Goal: Task Accomplishment & Management: Manage account settings

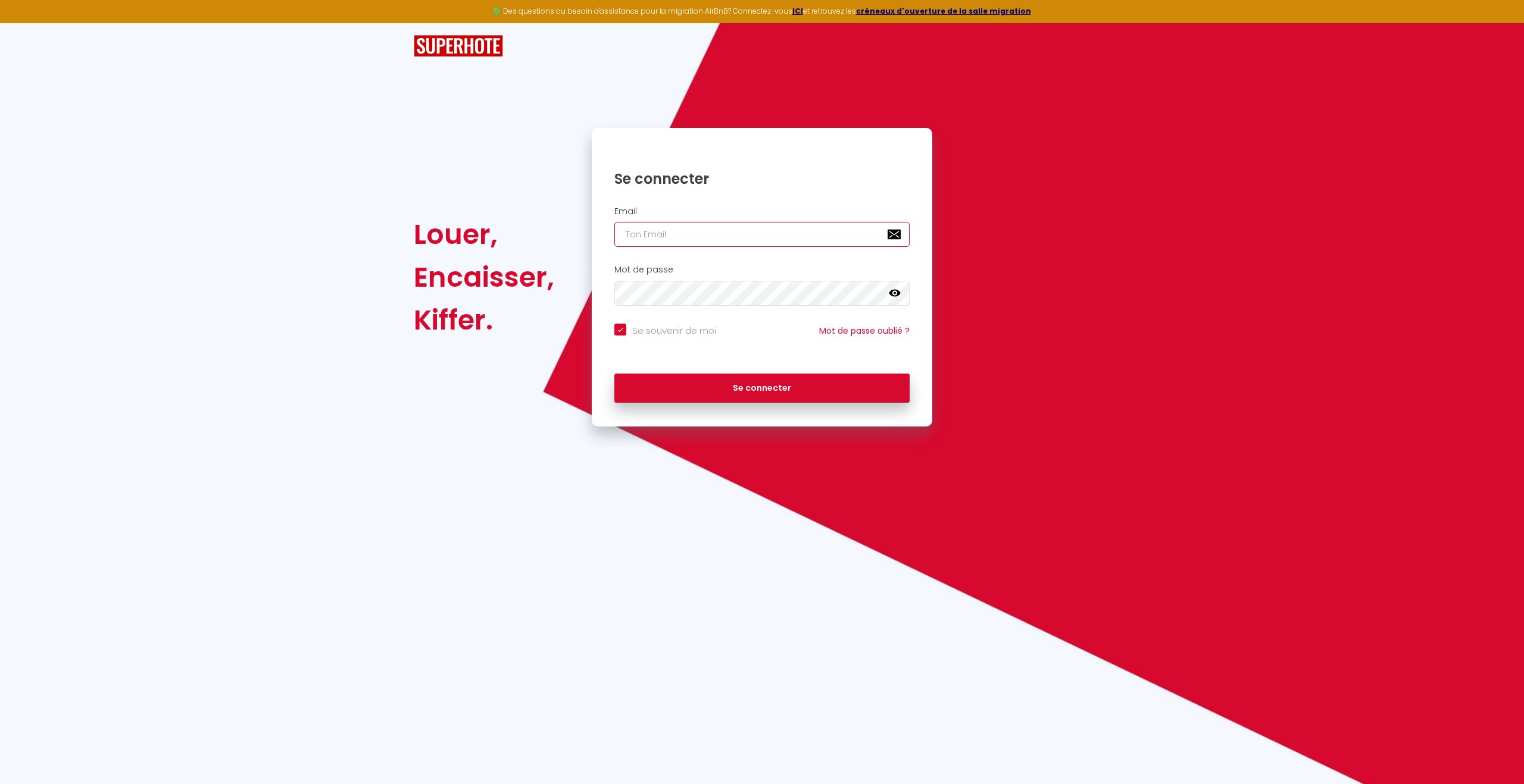
type input "[EMAIL_ADDRESS][DOMAIN_NAME]"
click at [759, 386] on button "Se connecter" at bounding box center [762, 389] width 296 height 30
checkbox input "true"
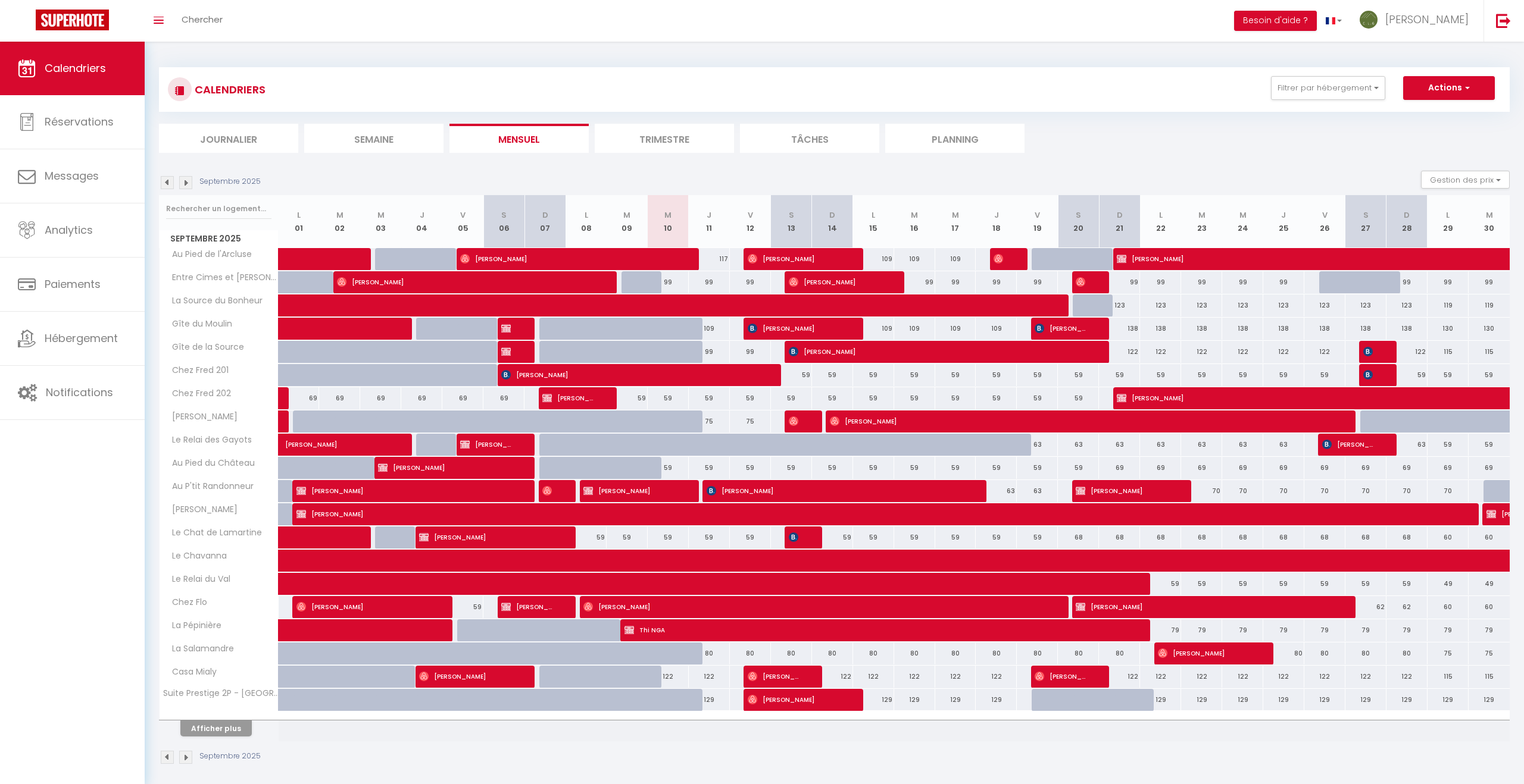
click at [184, 184] on img at bounding box center [185, 182] width 13 height 13
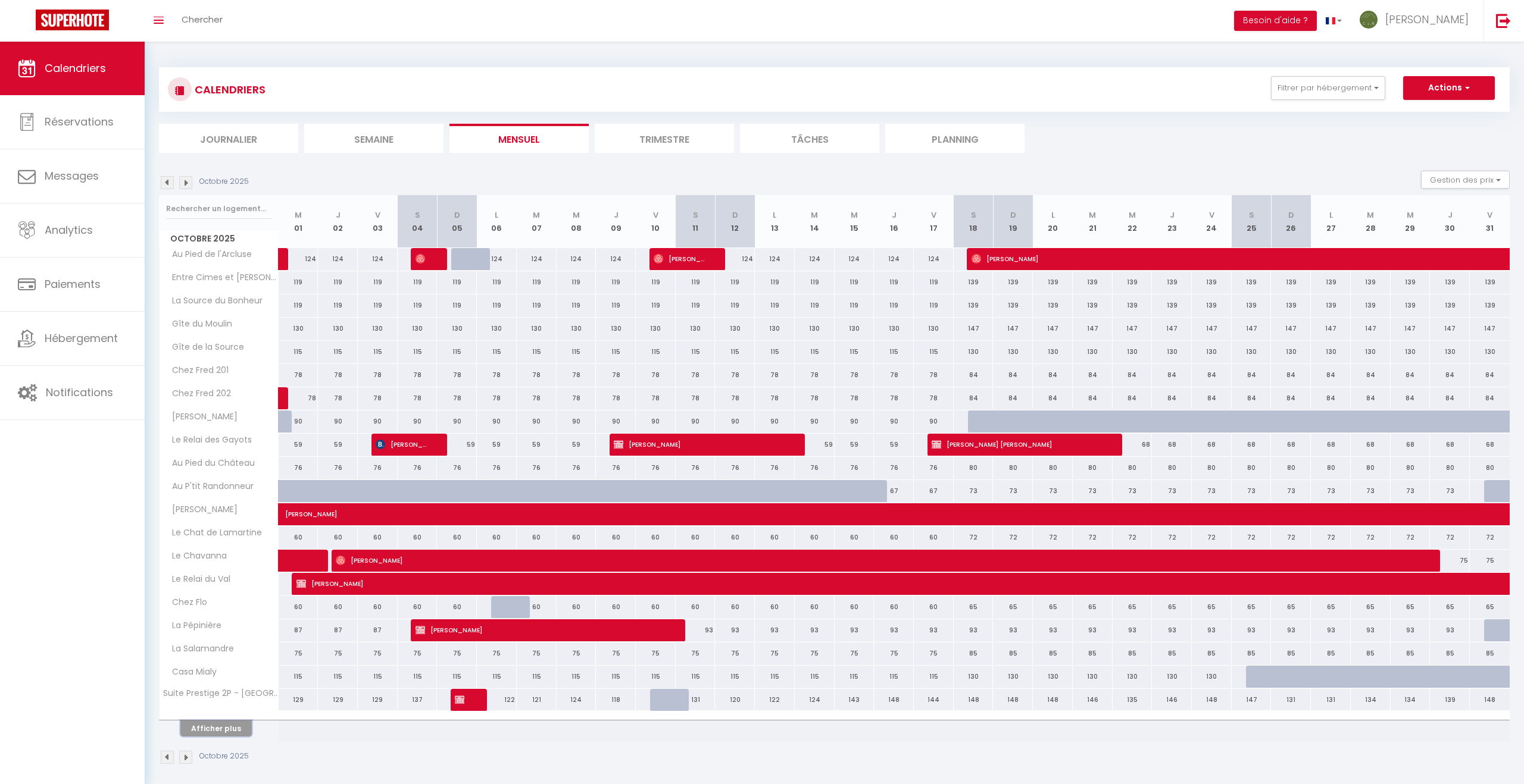
click at [212, 726] on button "Afficher plus" at bounding box center [215, 729] width 72 height 16
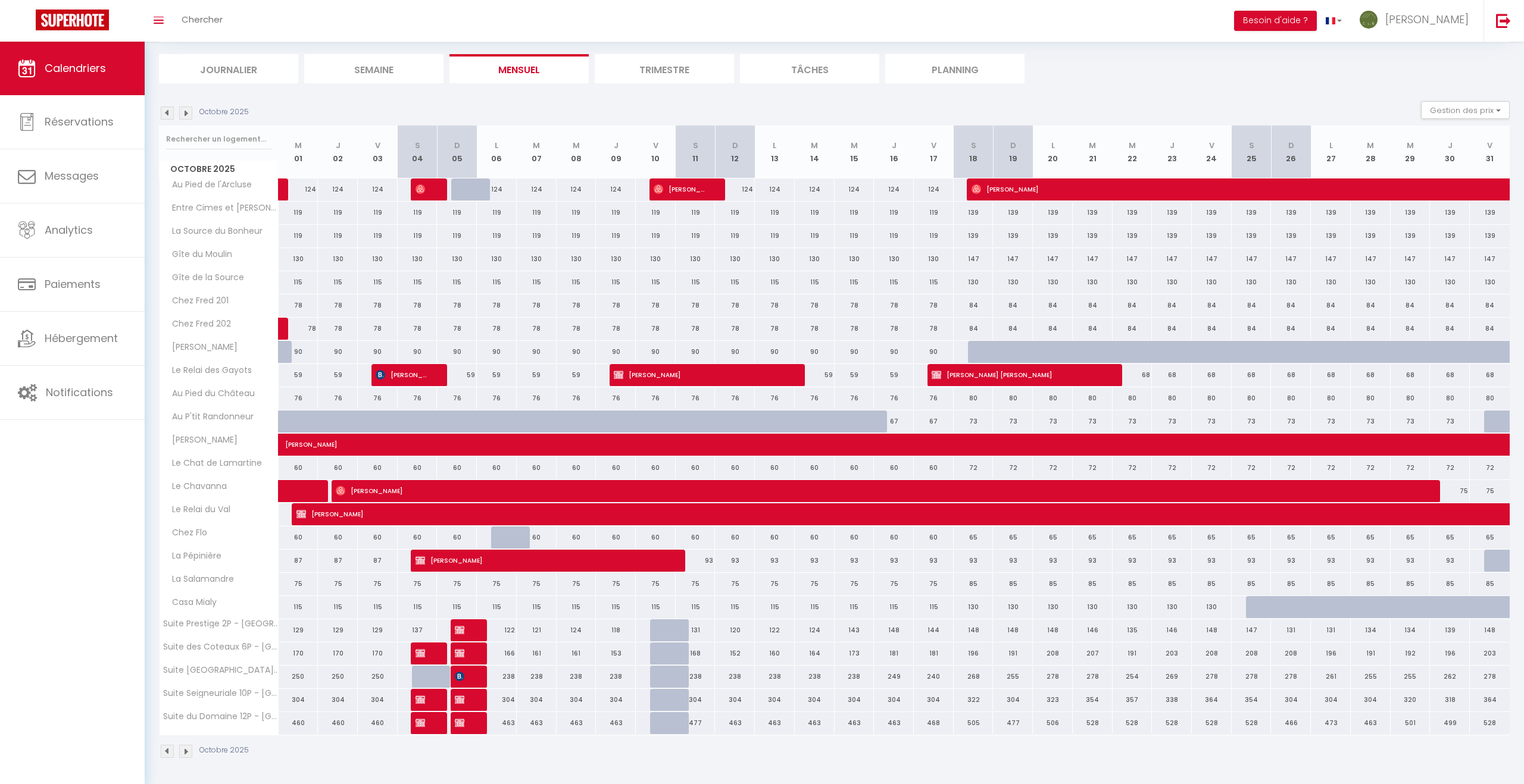
scroll to position [71, 0]
click at [421, 705] on span "[PERSON_NAME]" at bounding box center [422, 700] width 13 height 22
select select "OK"
select select "KO"
select select "0"
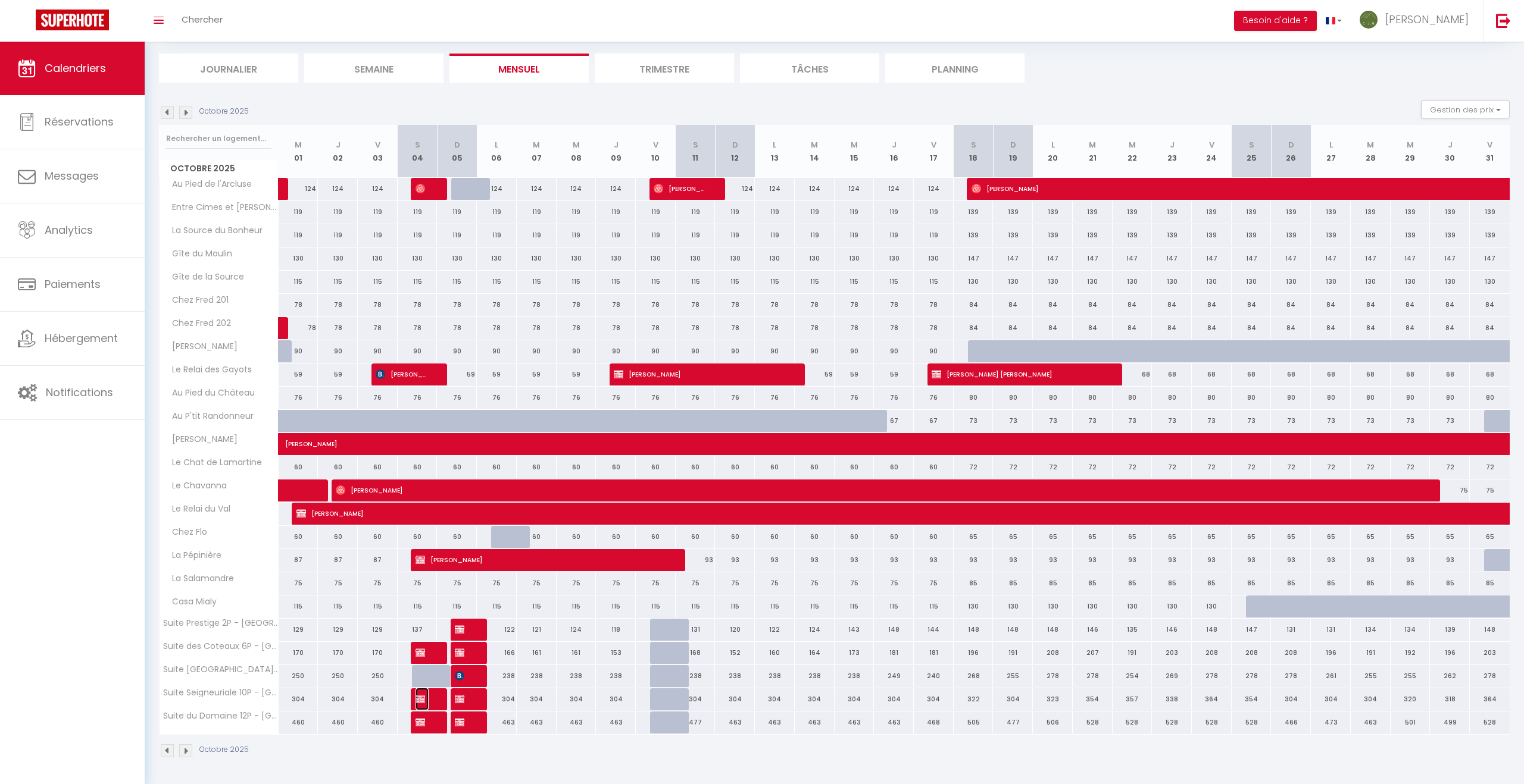
select select "0"
select select "1"
select select
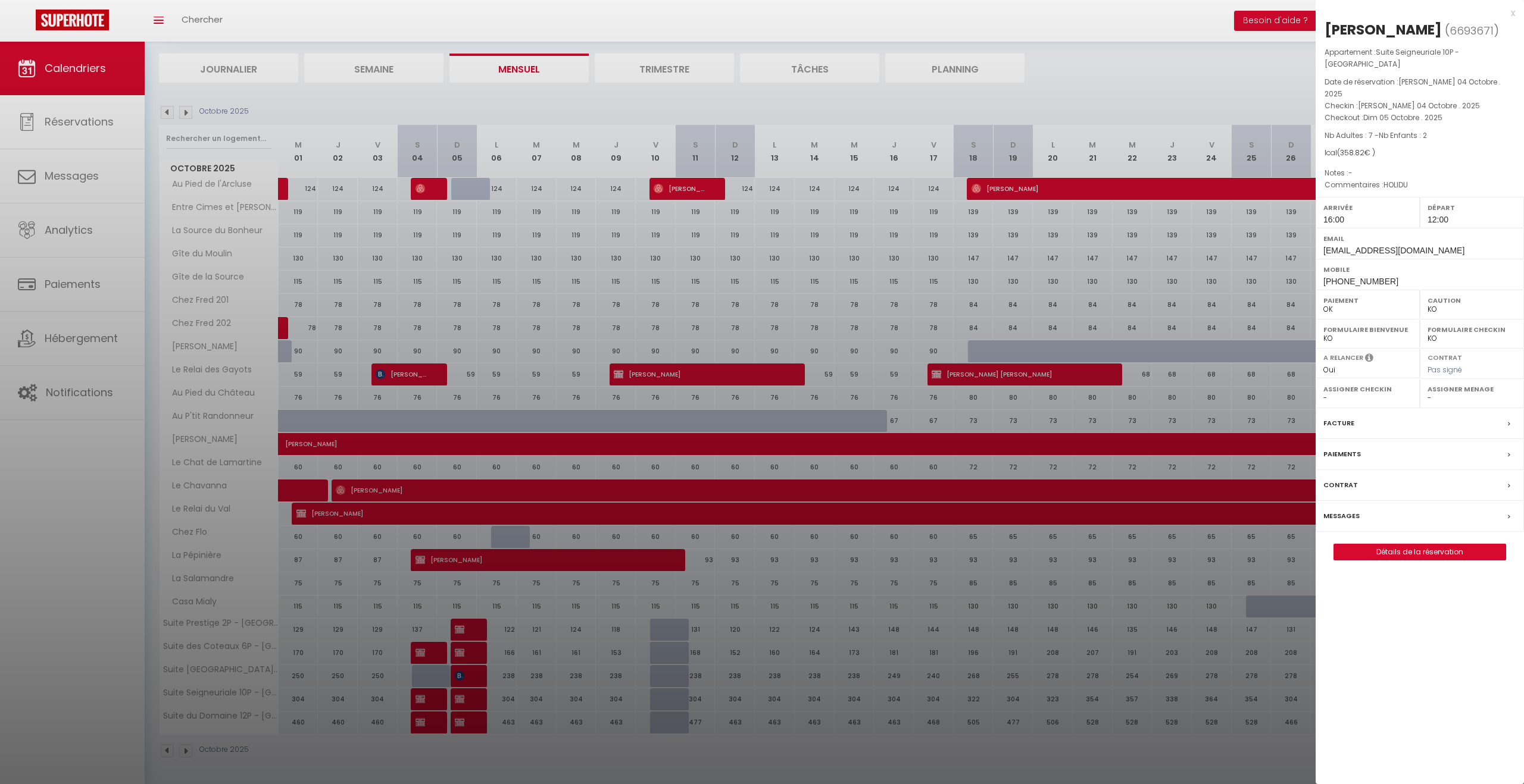
click at [539, 776] on div at bounding box center [762, 392] width 1524 height 784
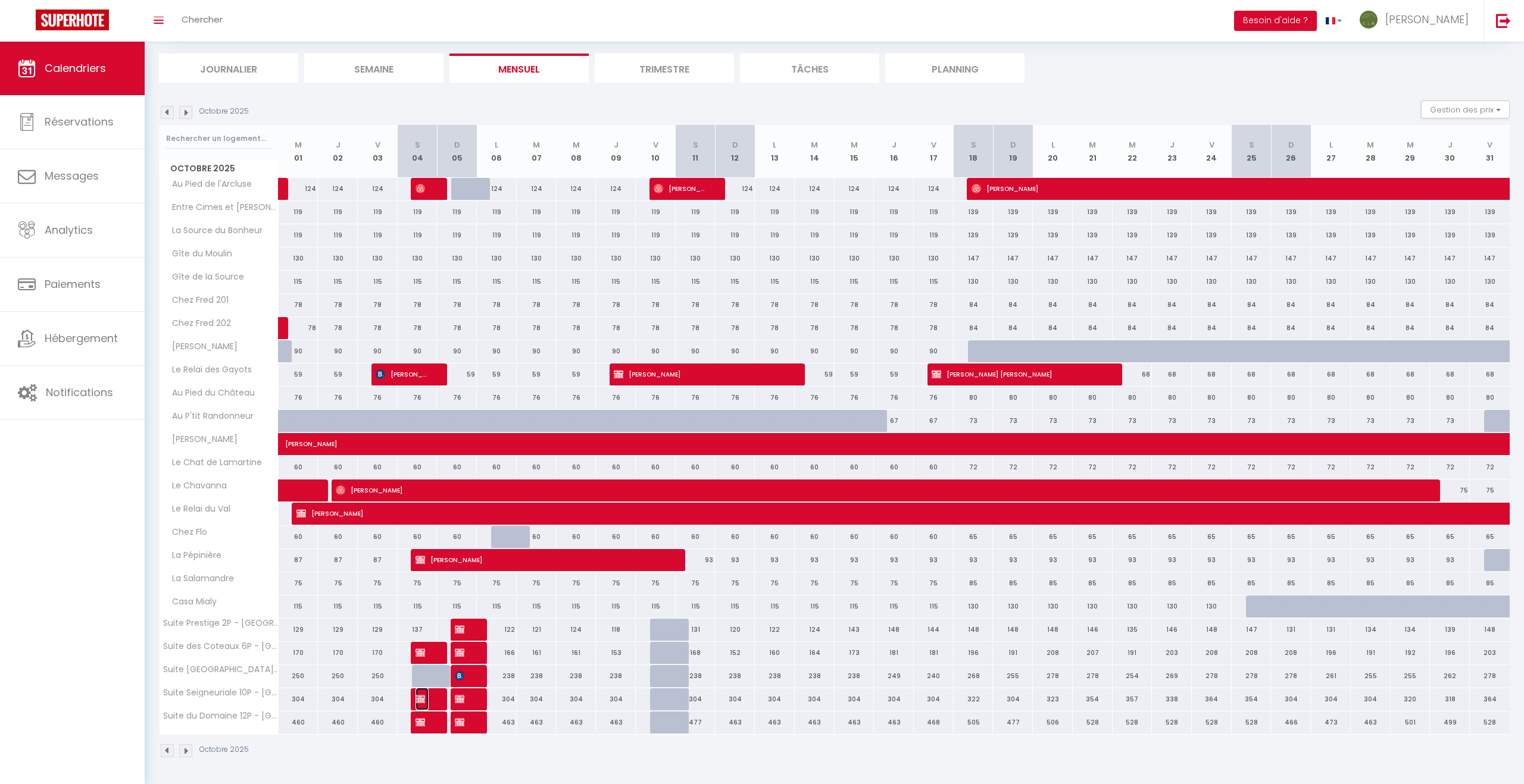
click at [422, 701] on img at bounding box center [420, 699] width 9 height 9
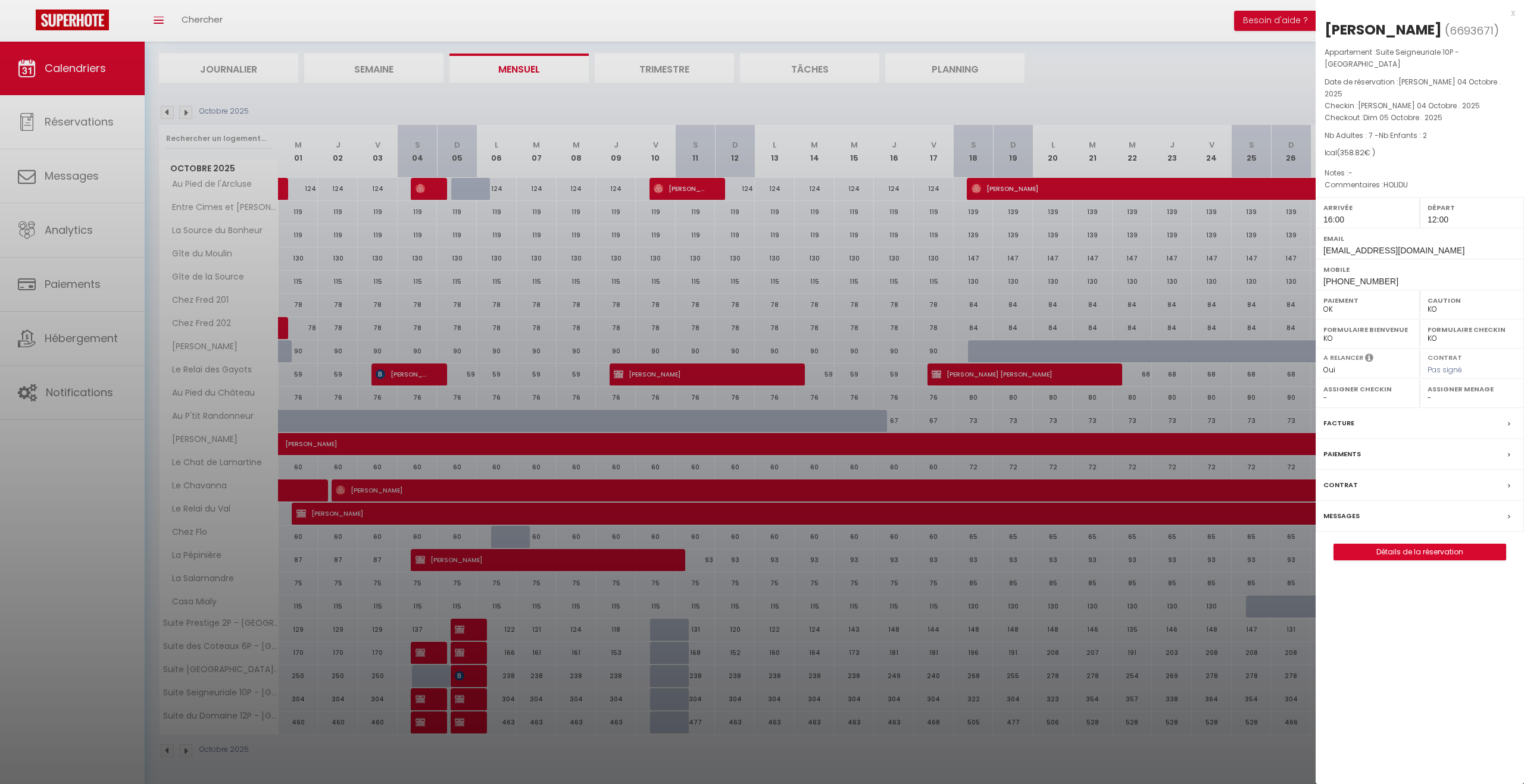
click at [513, 762] on div at bounding box center [762, 392] width 1524 height 784
